Goal: Check status: Check status

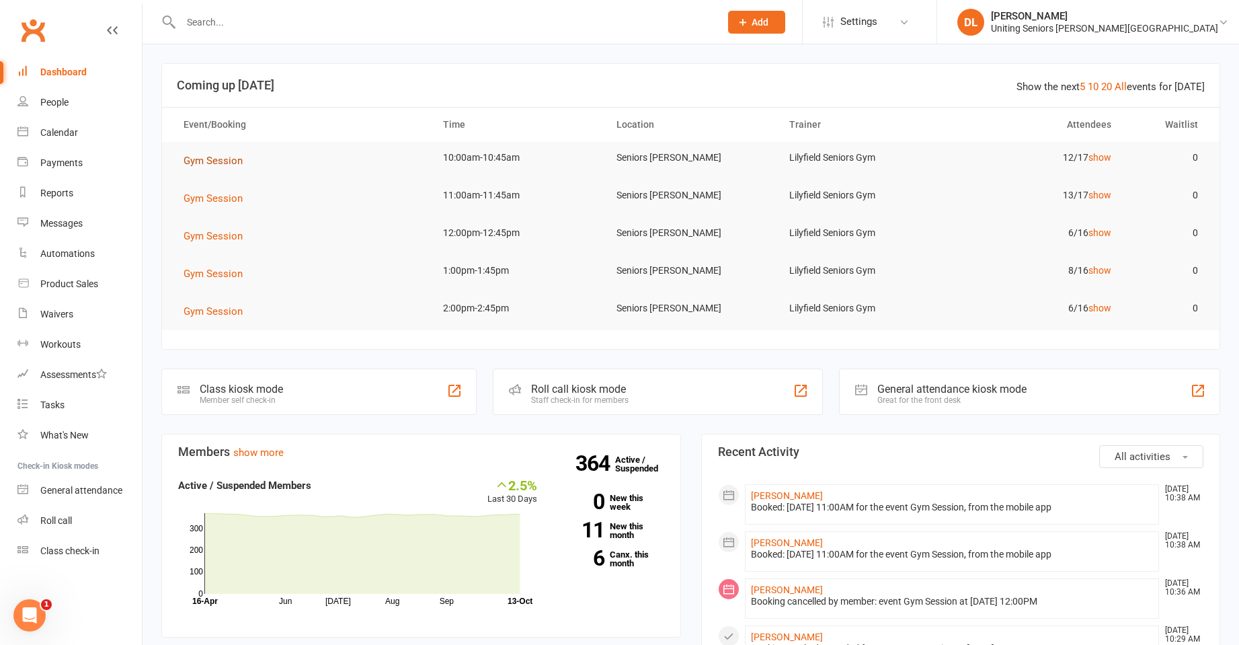
click at [233, 160] on span "Gym Session" at bounding box center [213, 161] width 59 height 12
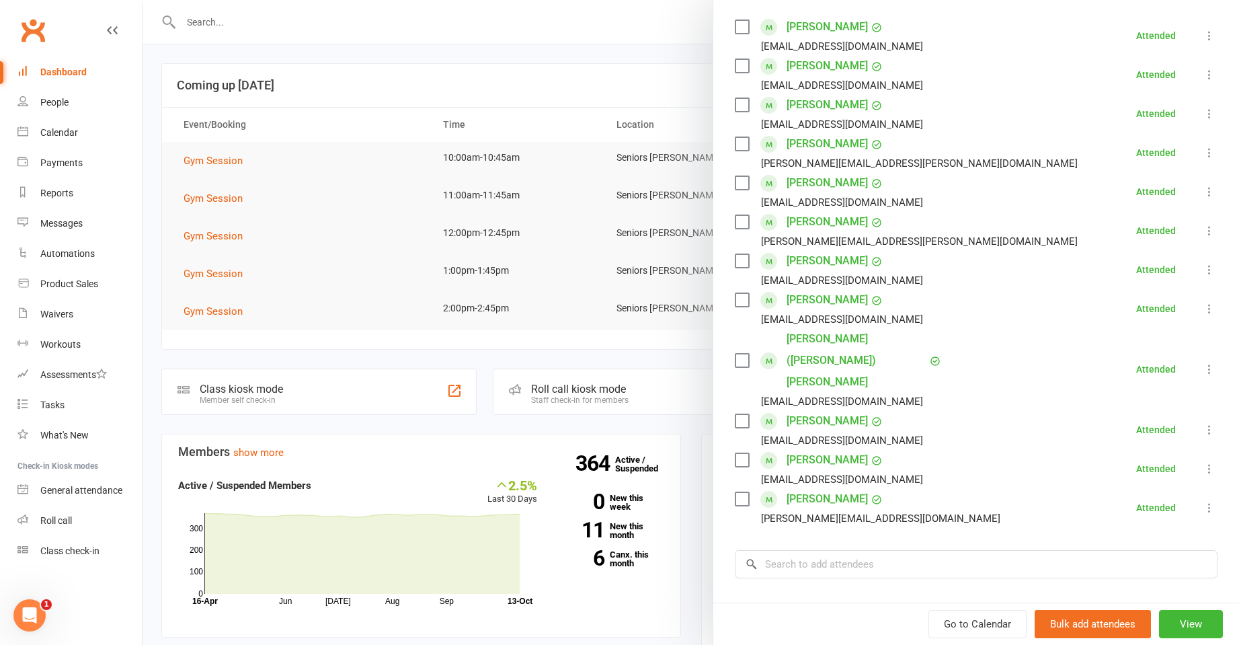
scroll to position [269, 0]
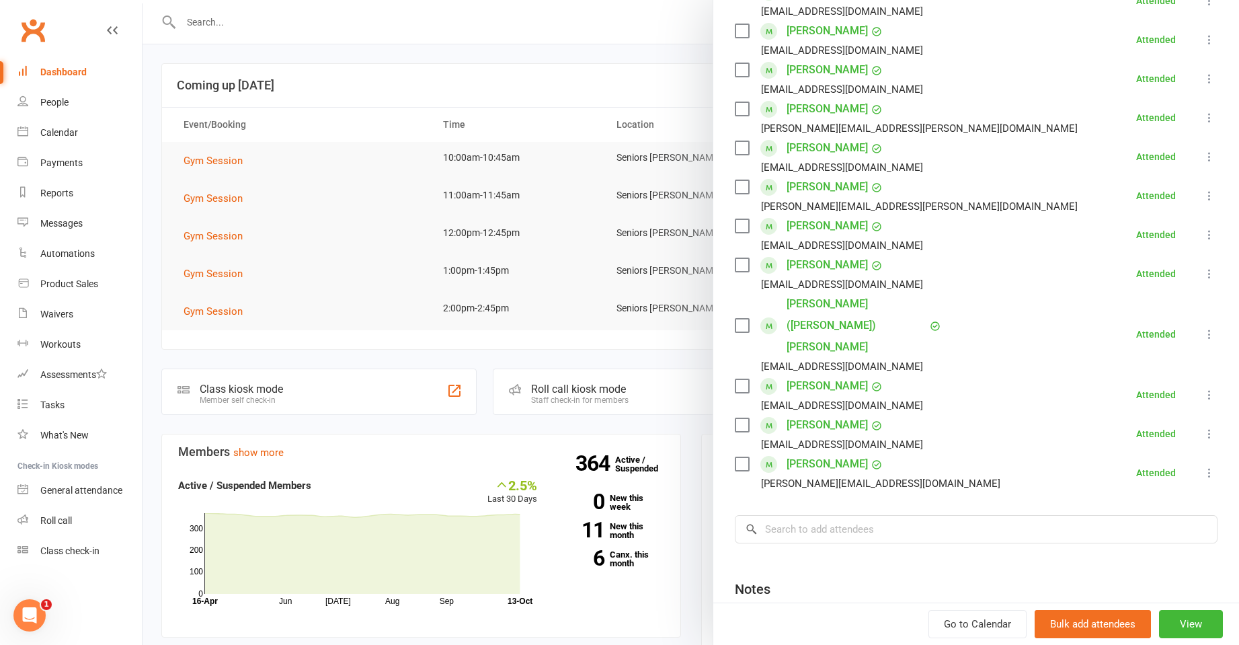
drag, startPoint x: 237, startPoint y: 211, endPoint x: 233, endPoint y: 205, distance: 6.9
click at [237, 210] on div at bounding box center [691, 322] width 1096 height 645
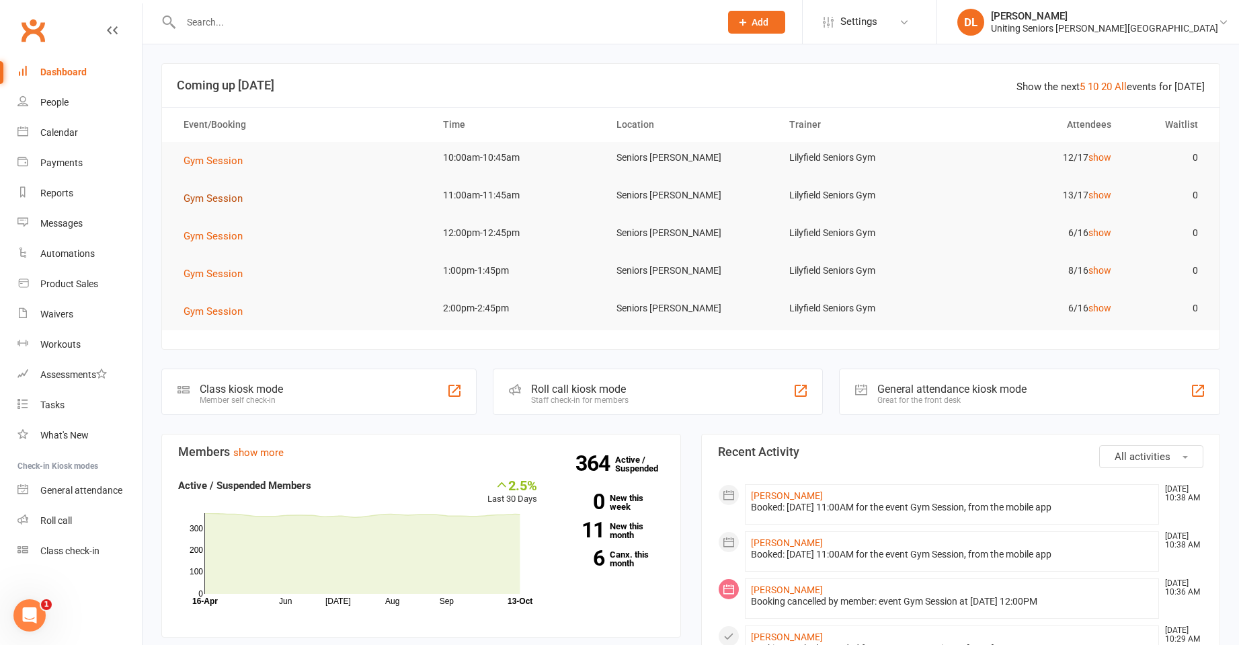
click at [215, 195] on span "Gym Session" at bounding box center [213, 198] width 59 height 12
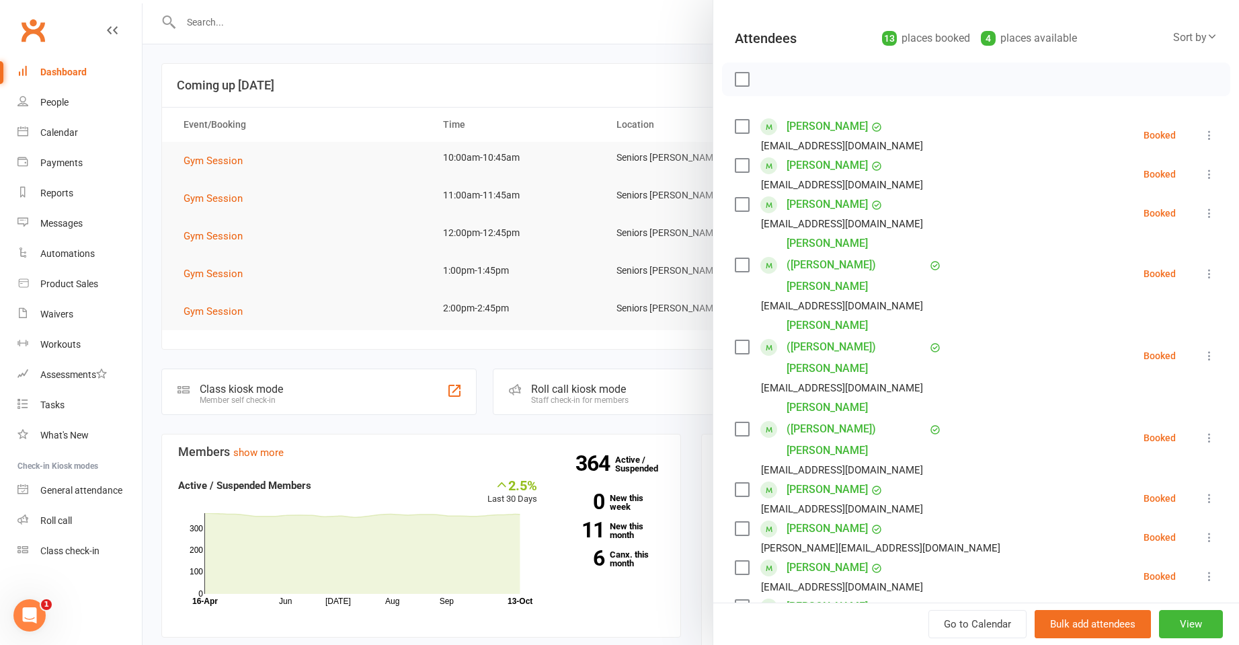
scroll to position [202, 0]
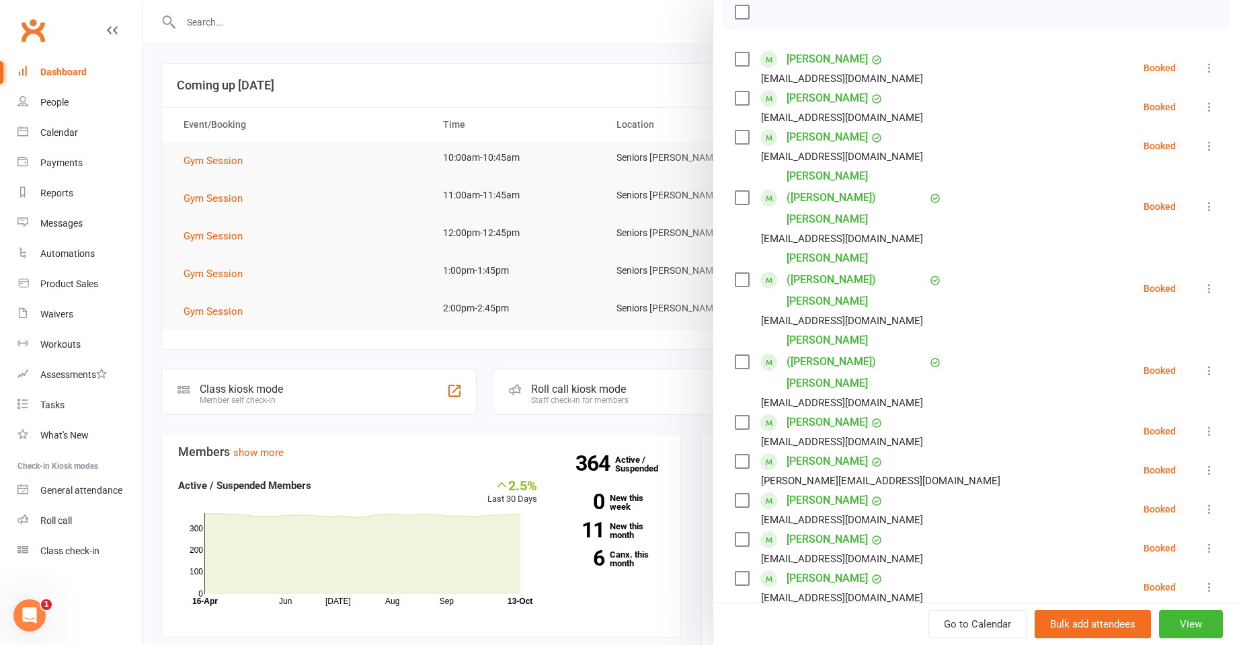
click at [363, 213] on div at bounding box center [691, 322] width 1096 height 645
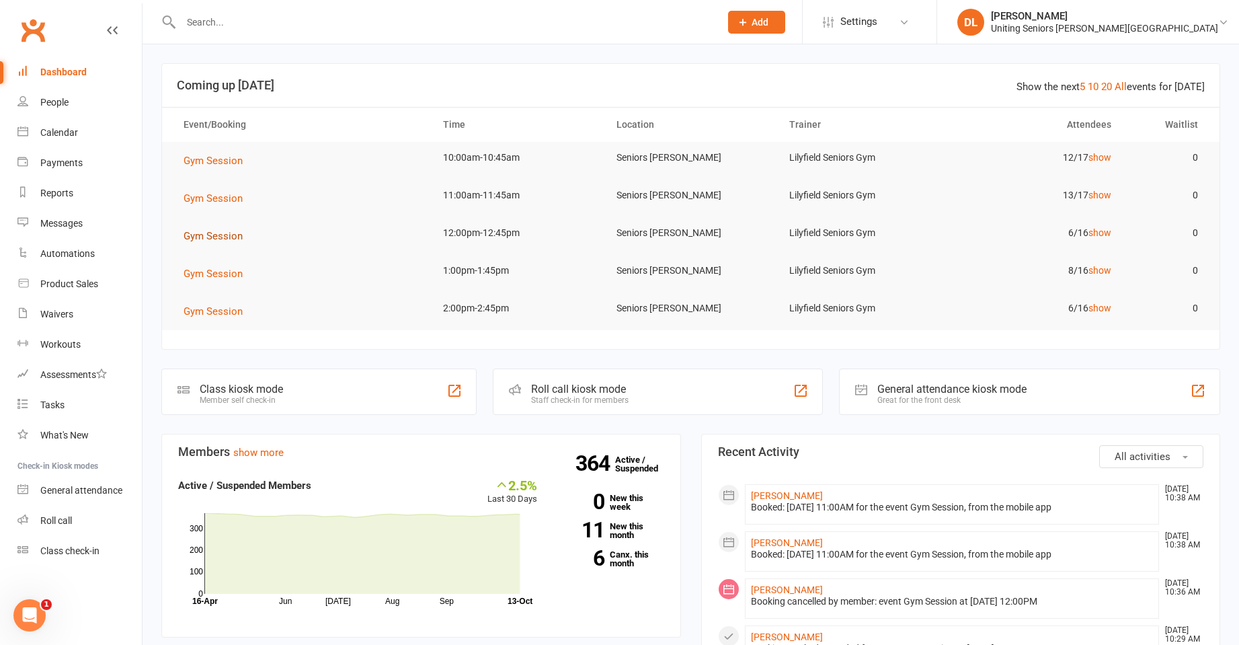
click at [247, 231] on button "Gym Session" at bounding box center [218, 236] width 69 height 16
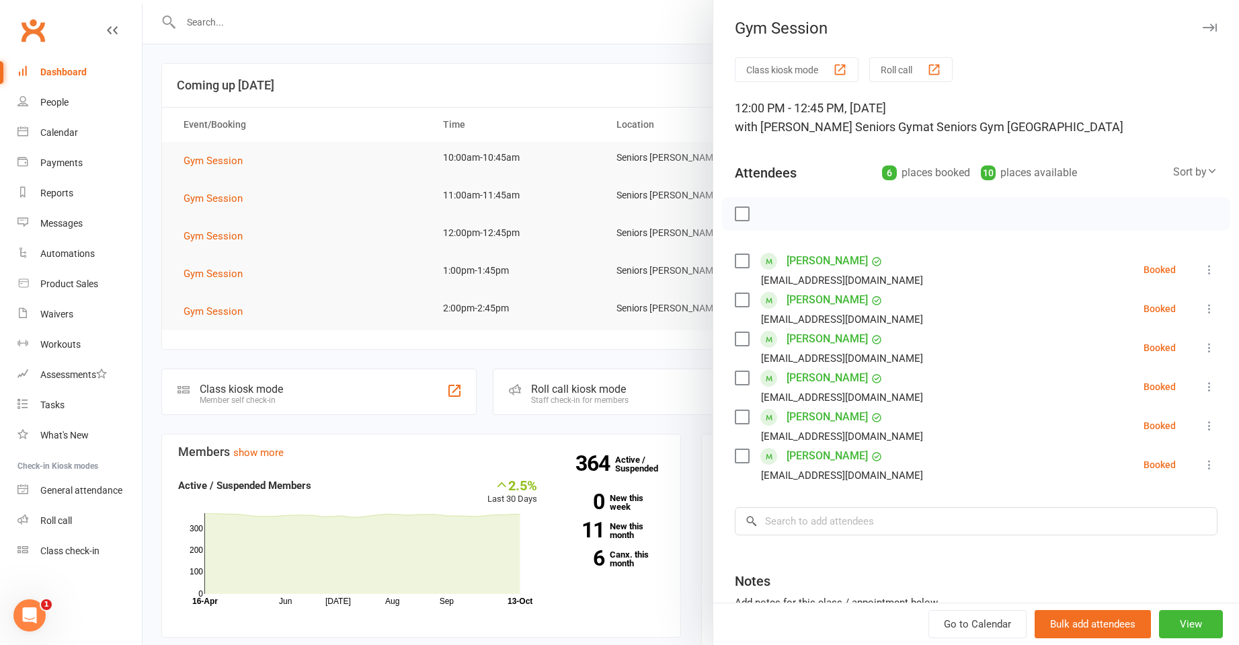
click at [495, 290] on div at bounding box center [691, 322] width 1096 height 645
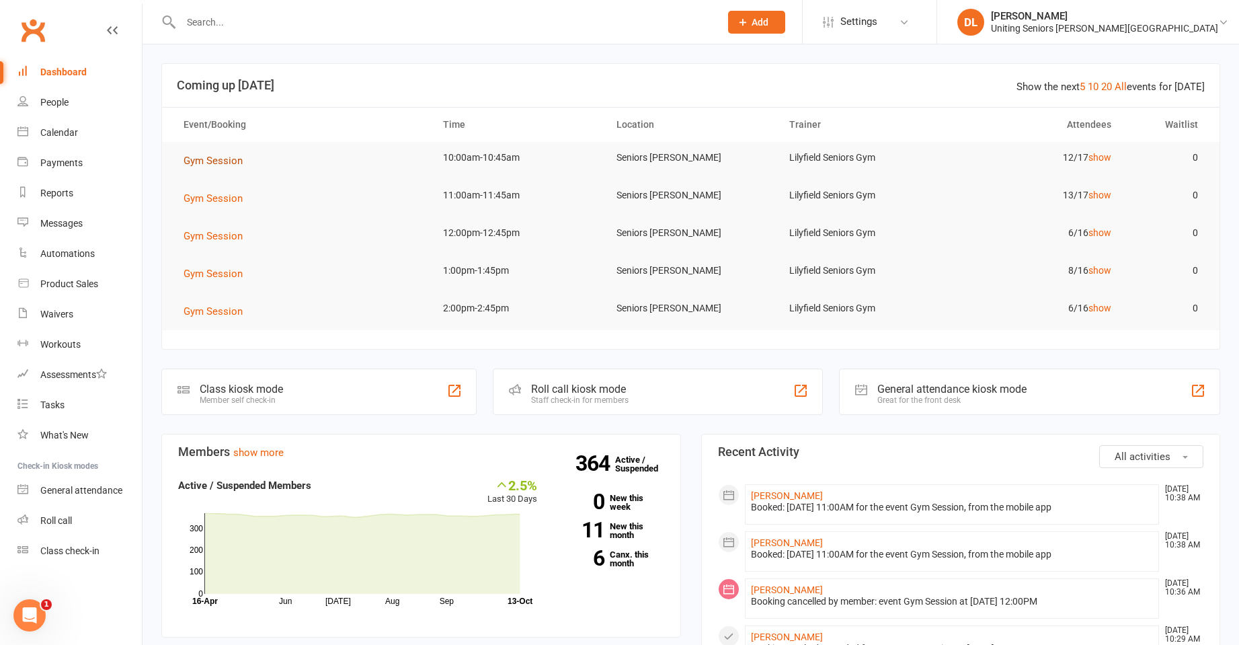
click at [218, 159] on span "Gym Session" at bounding box center [213, 161] width 59 height 12
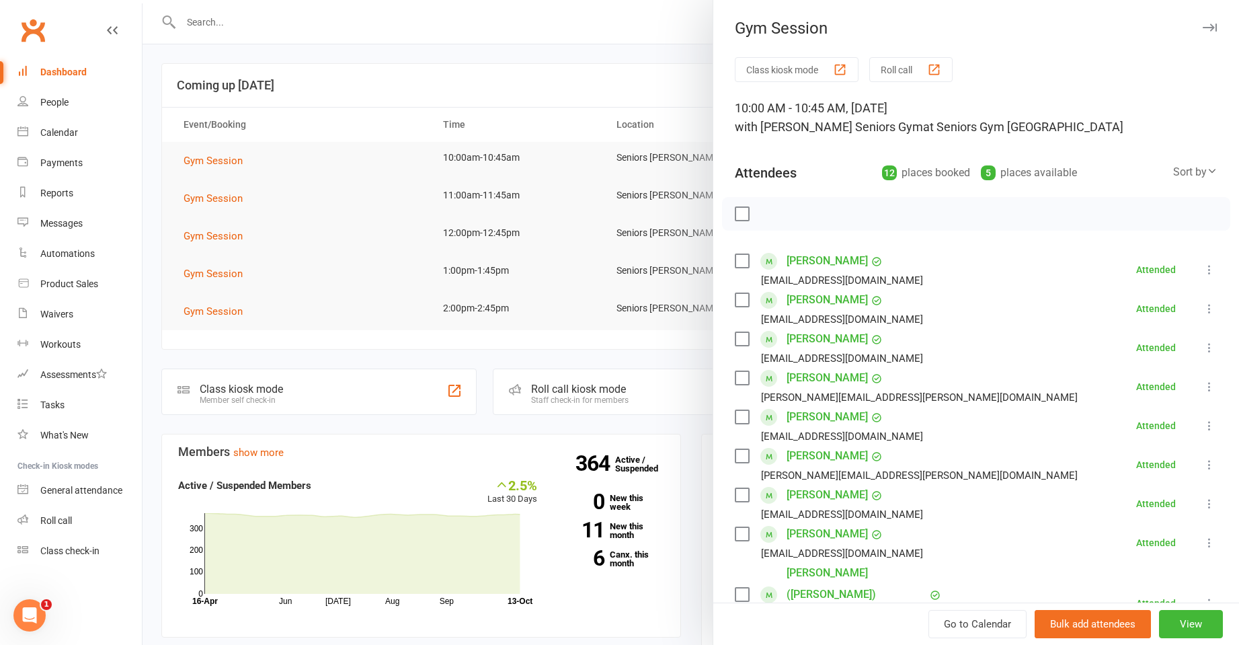
scroll to position [357, 0]
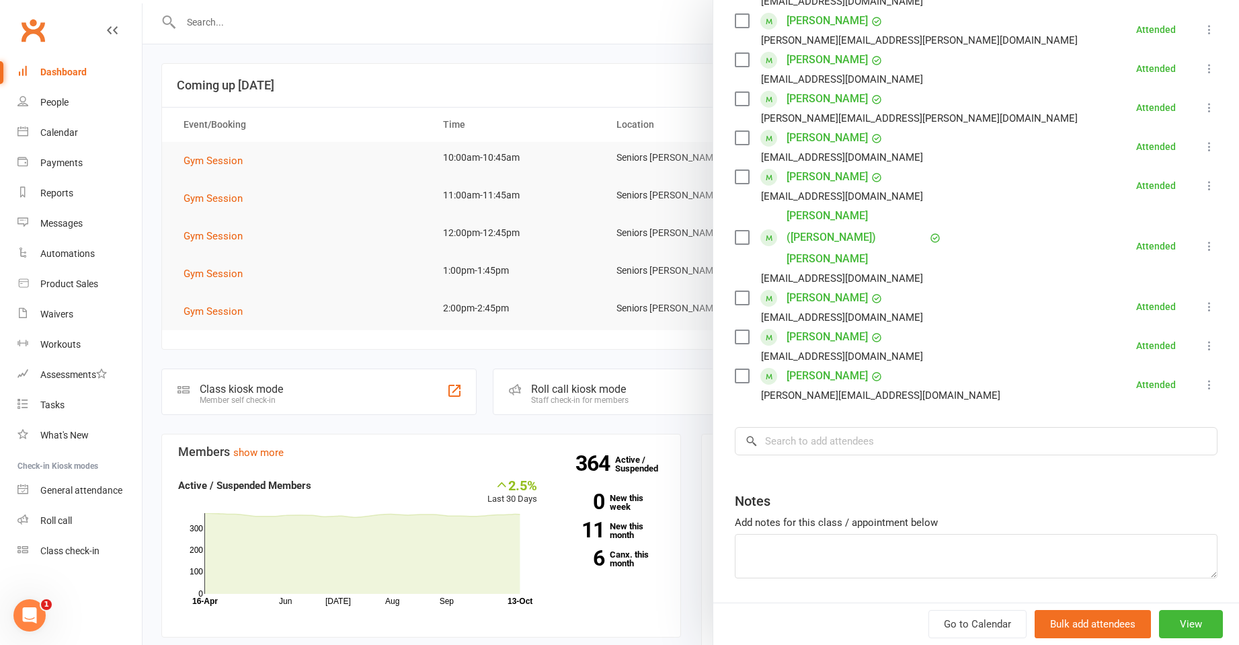
click at [472, 186] on div at bounding box center [691, 322] width 1096 height 645
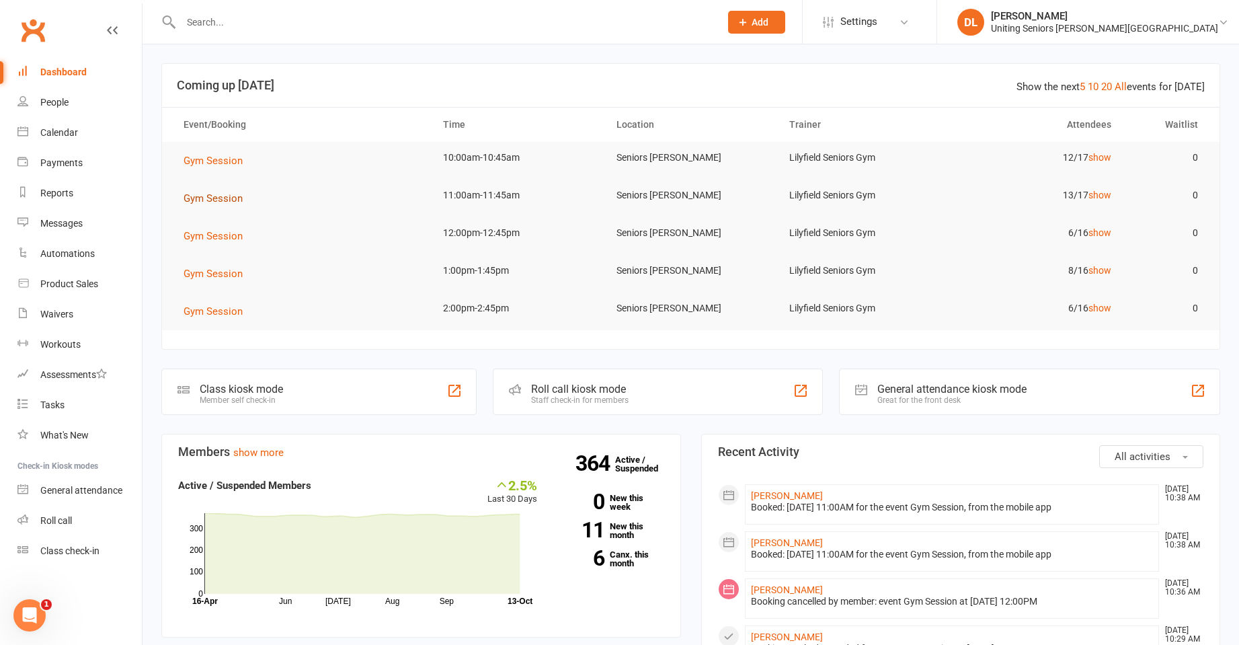
click at [210, 202] on span "Gym Session" at bounding box center [213, 198] width 59 height 12
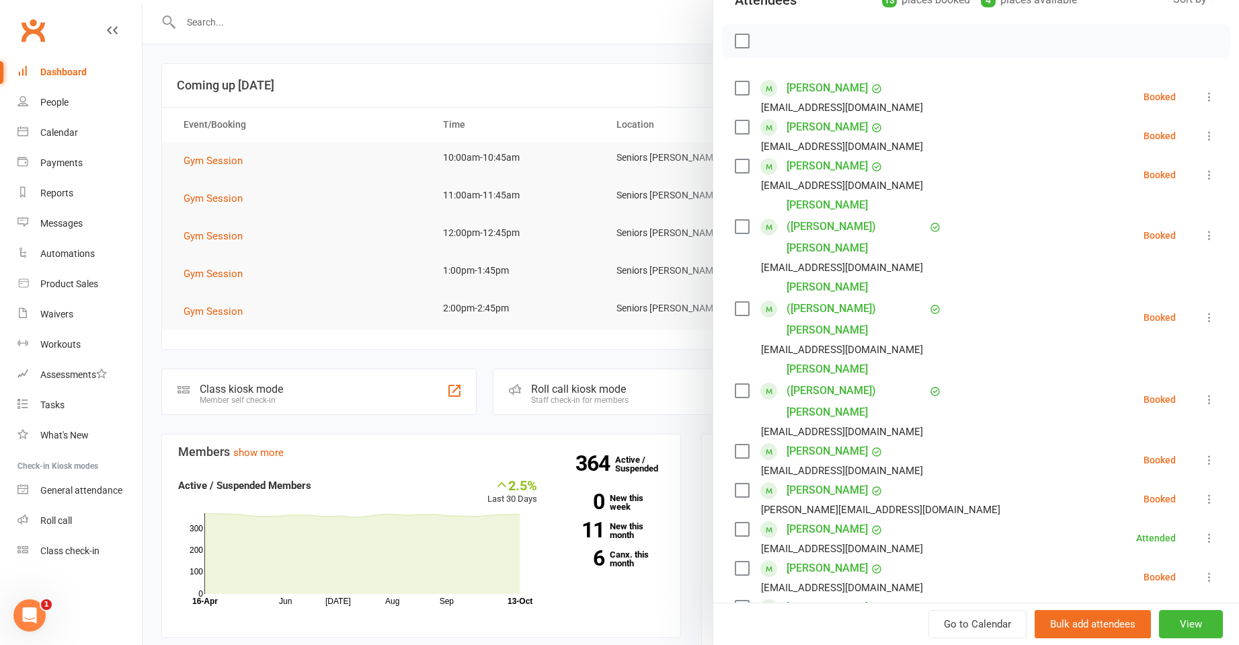
scroll to position [202, 0]
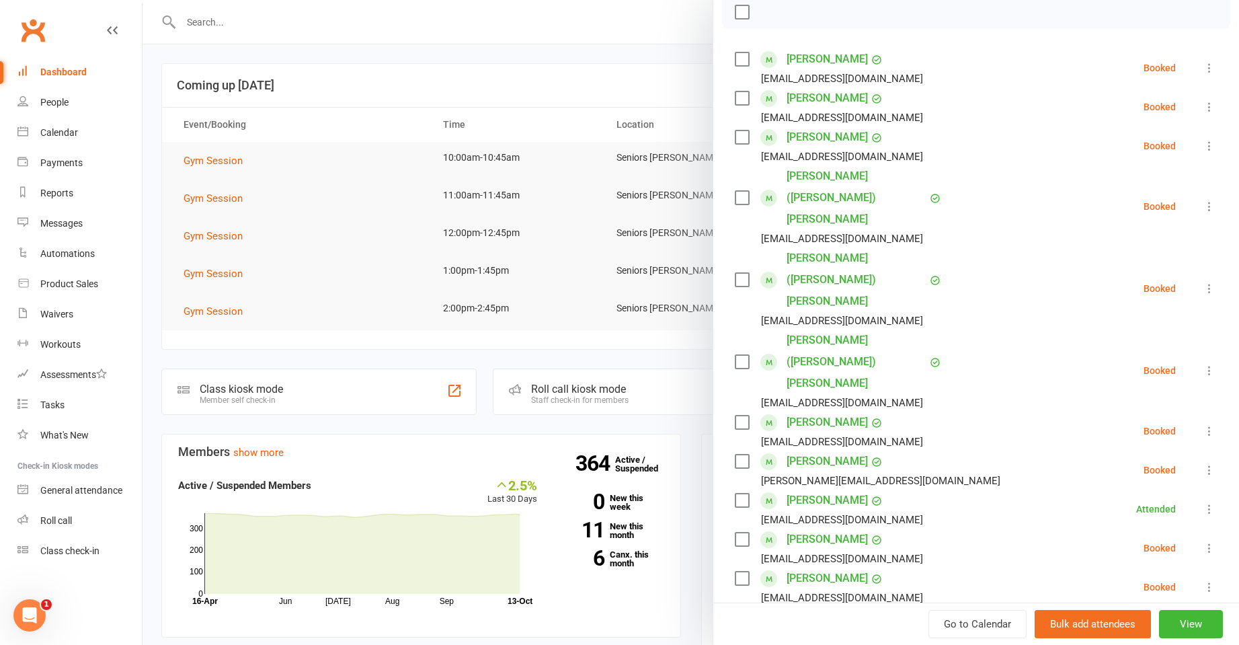
click at [447, 91] on div at bounding box center [691, 322] width 1096 height 645
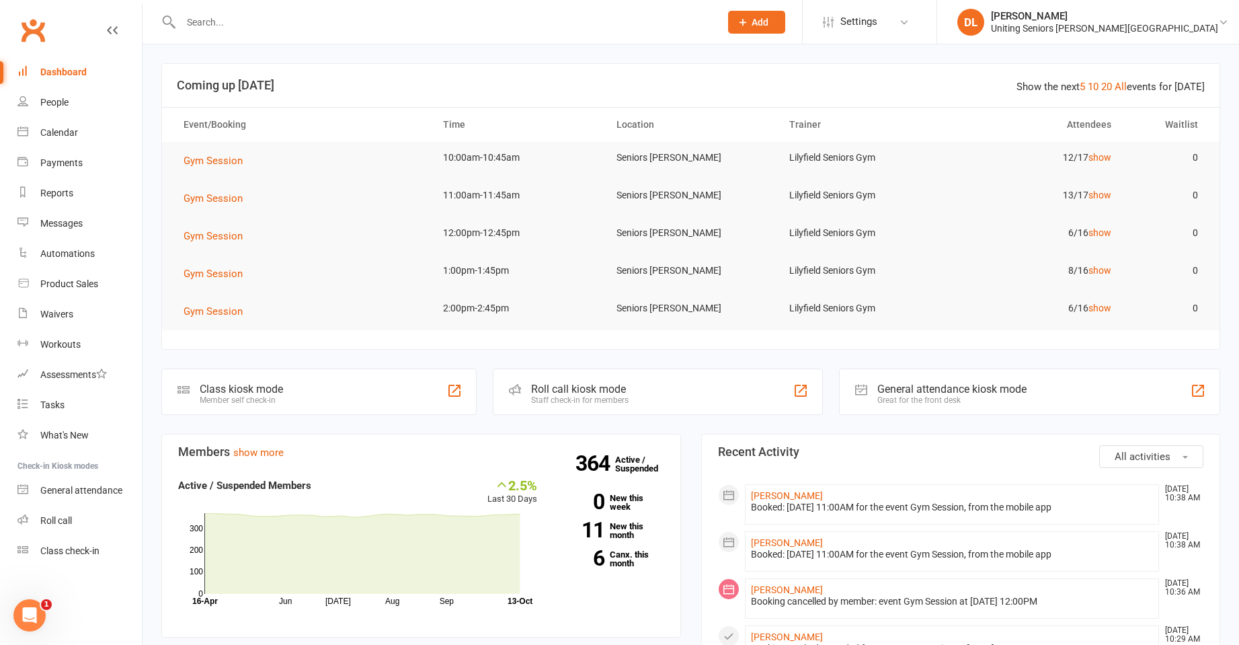
click at [270, 27] on input "text" at bounding box center [444, 22] width 534 height 19
